Goal: Contribute content: Share content

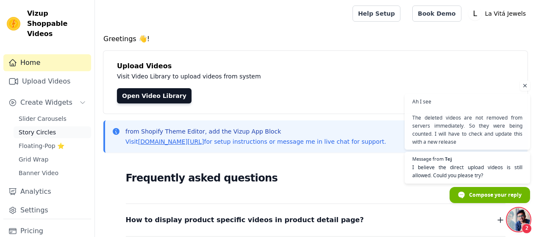
scroll to position [39, 0]
click at [527, 84] on span "Open chat" at bounding box center [525, 86] width 11 height 11
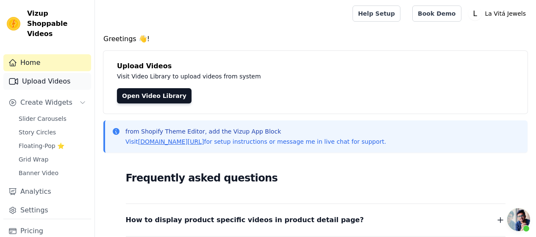
click at [51, 74] on link "Upload Videos" at bounding box center [47, 81] width 88 height 17
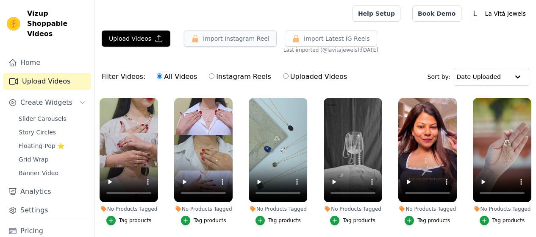
click at [219, 38] on button "Import Instagram Reel" at bounding box center [230, 39] width 93 height 16
click at [325, 40] on span "Import Latest IG Reels" at bounding box center [337, 38] width 66 height 8
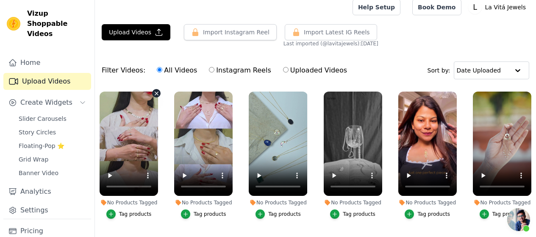
scroll to position [0, 0]
